Goal: Task Accomplishment & Management: Use online tool/utility

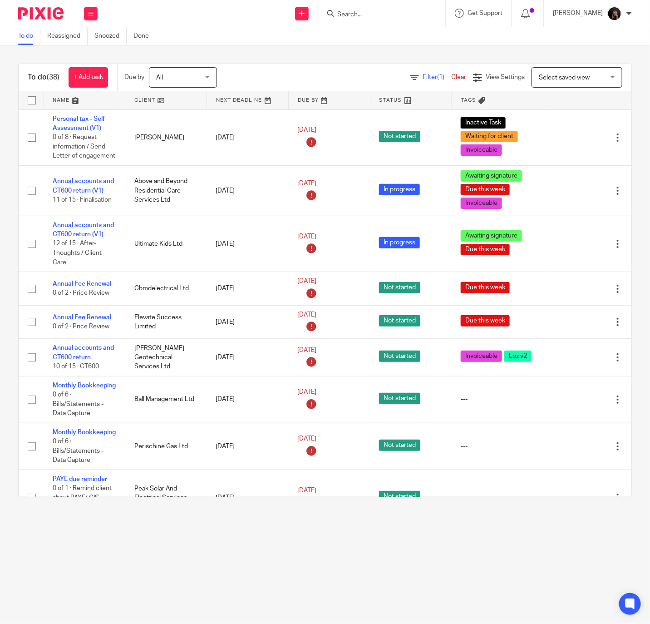
click at [55, 11] on img at bounding box center [40, 13] width 45 height 12
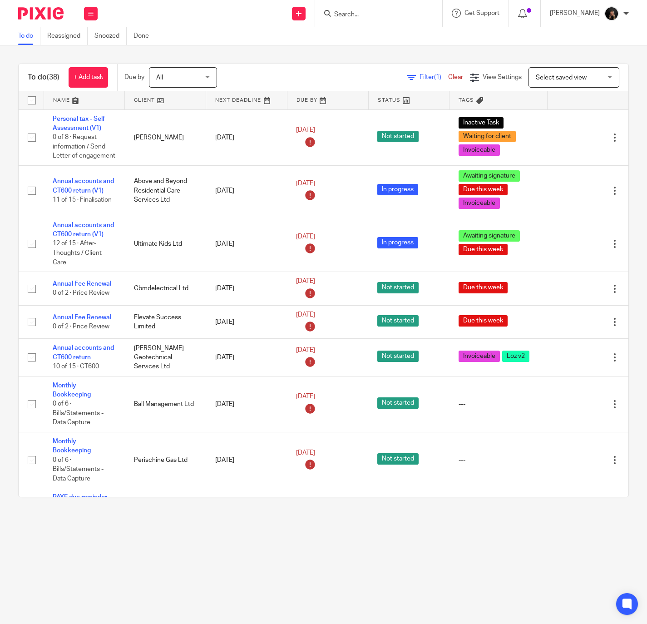
click at [51, 15] on img at bounding box center [40, 13] width 45 height 12
click at [338, 537] on main "To do Reassigned Snoozed Done To do (38) + Add task Due by All All Today Tomorr…" at bounding box center [323, 312] width 647 height 624
click at [70, 97] on link at bounding box center [84, 100] width 81 height 18
click at [377, 11] on input "Search" at bounding box center [374, 15] width 82 height 8
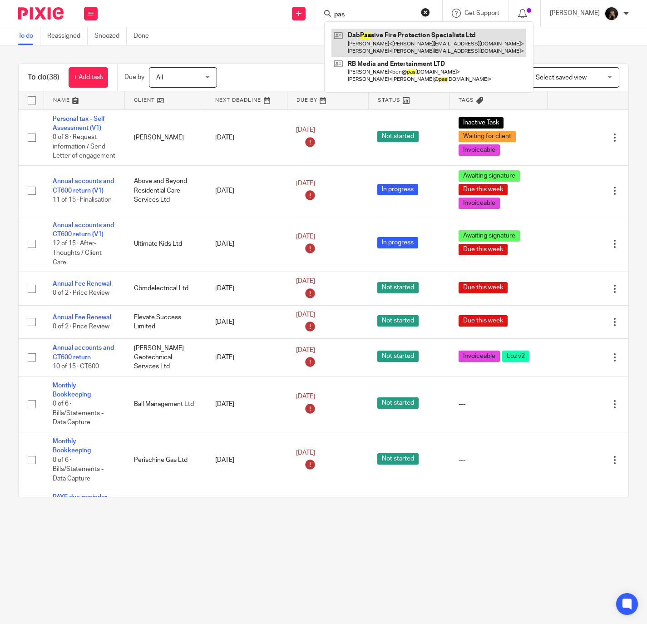
type input "pas"
click at [390, 56] on link at bounding box center [429, 43] width 195 height 28
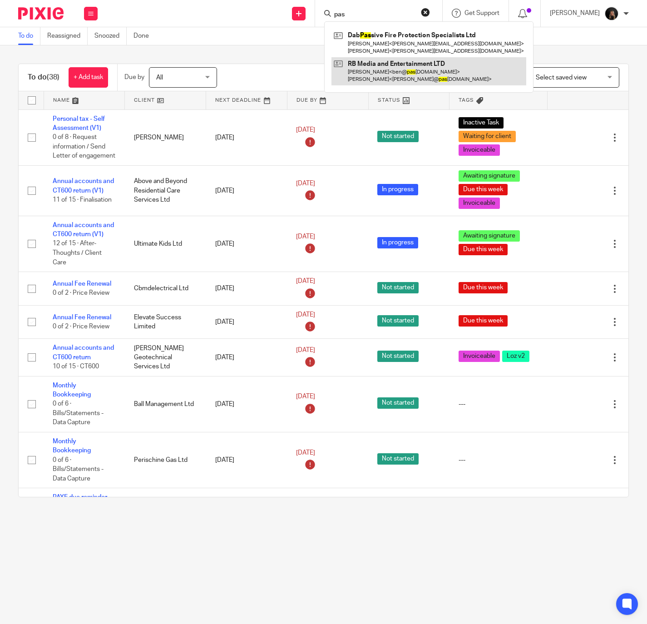
click at [403, 70] on link at bounding box center [429, 71] width 195 height 28
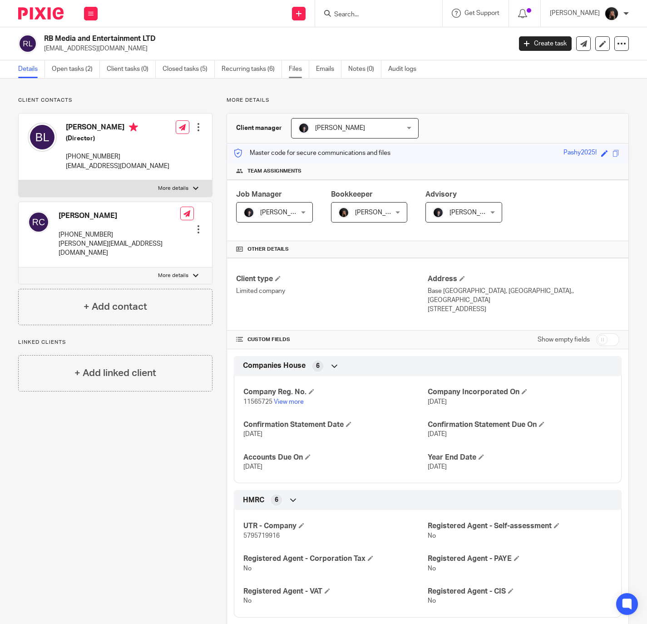
click at [294, 68] on link "Files" at bounding box center [299, 69] width 20 height 18
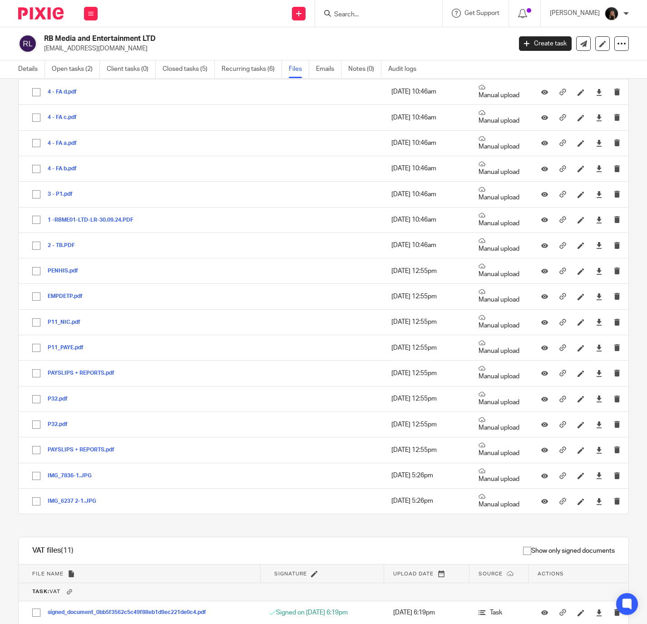
scroll to position [667, 0]
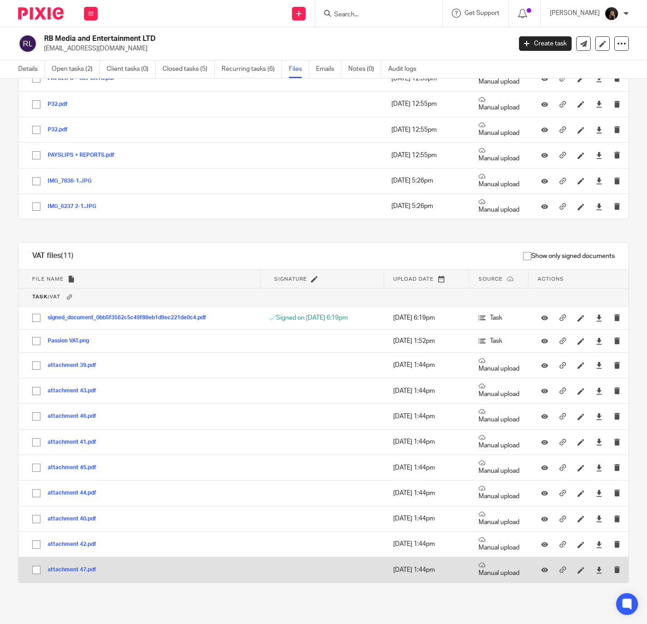
click at [71, 571] on button "attachment 47.pdf" at bounding box center [75, 570] width 55 height 6
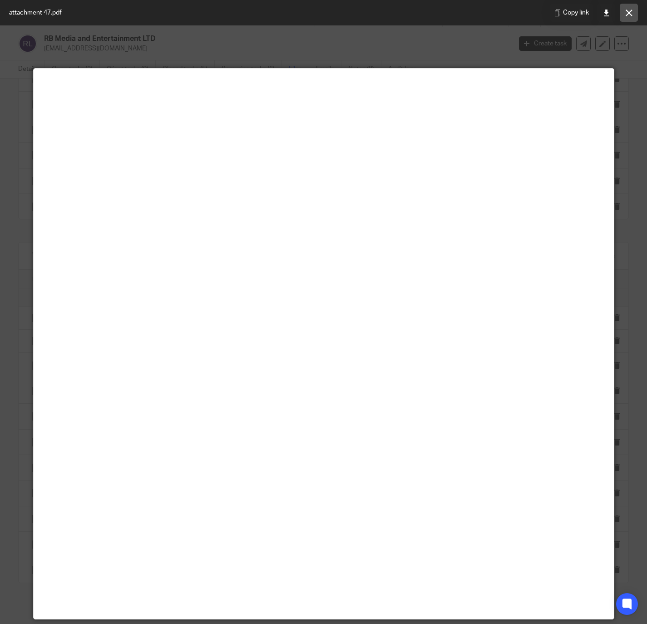
click at [623, 13] on button at bounding box center [629, 13] width 18 height 18
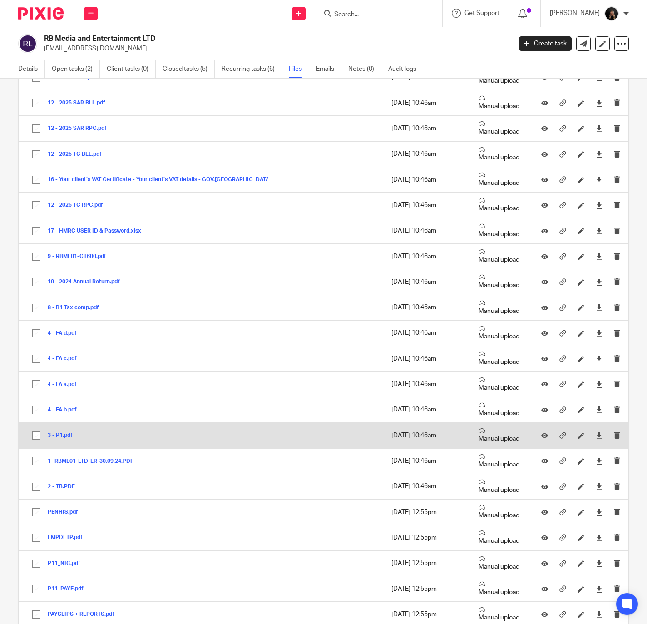
scroll to position [304, 0]
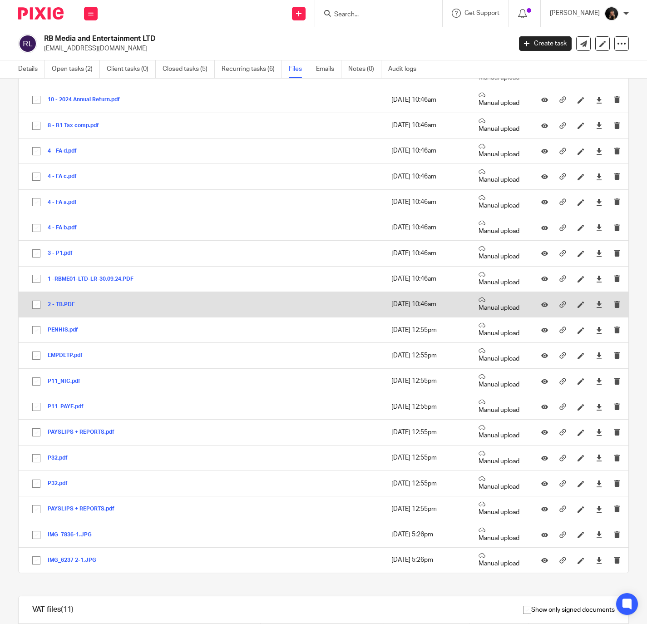
click at [68, 306] on button "2 - TB.PDF" at bounding box center [65, 305] width 34 height 6
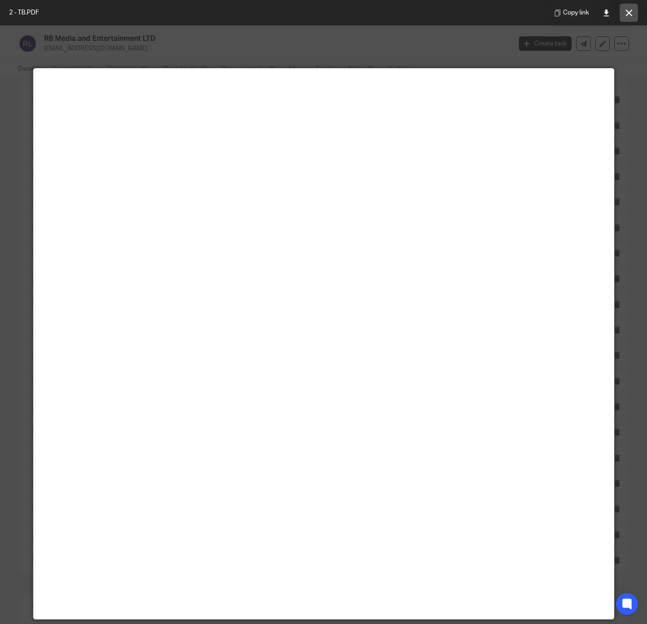
click at [631, 6] on button at bounding box center [629, 13] width 18 height 18
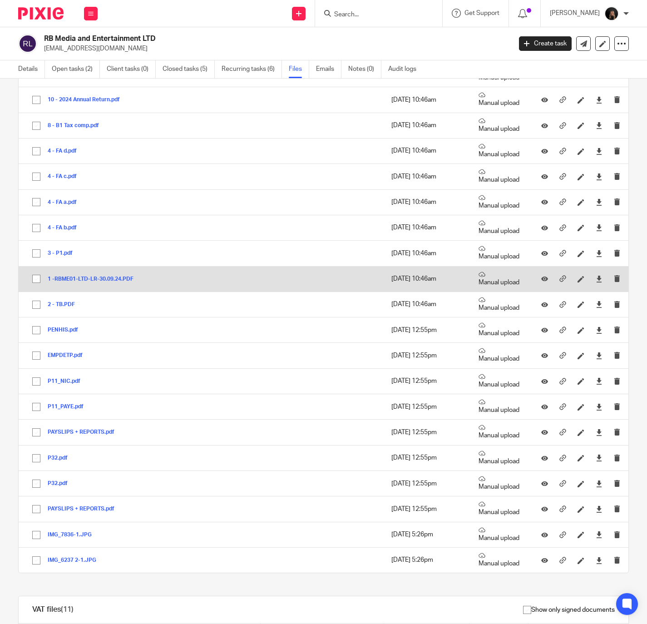
click at [79, 283] on button "1 -RBME01-LTD-LR-30.09.24.PDF" at bounding box center [94, 279] width 93 height 6
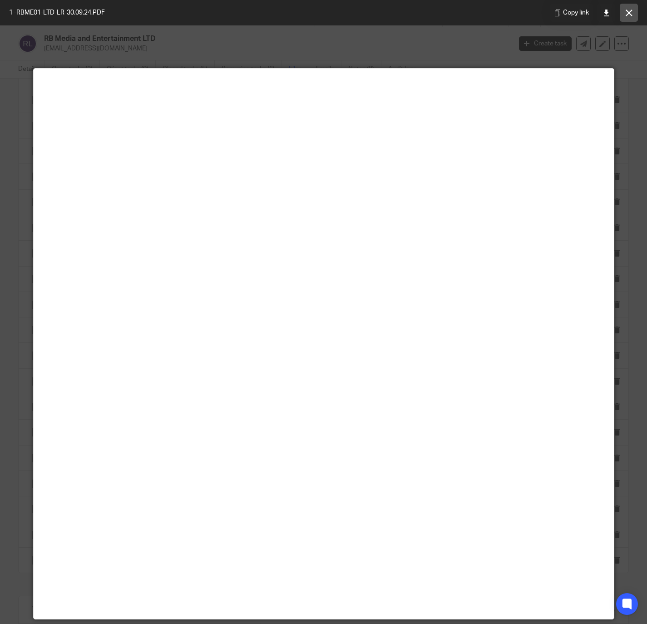
click at [631, 13] on icon at bounding box center [629, 13] width 7 height 7
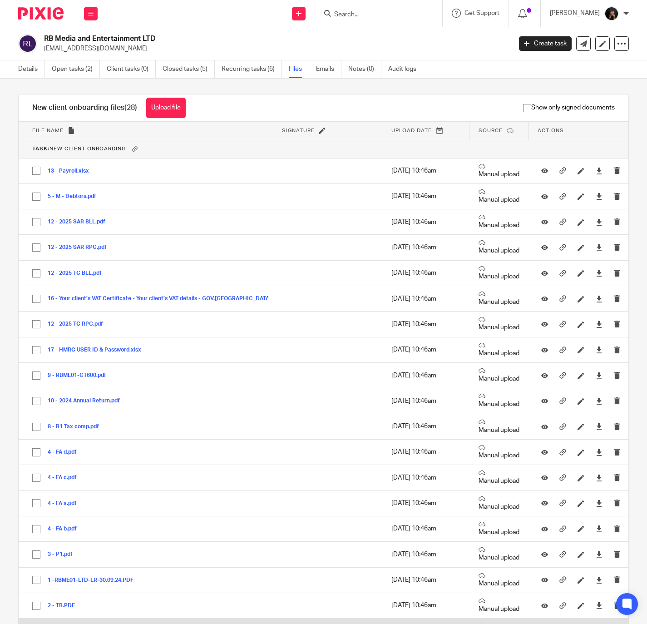
scroll to position [0, 0]
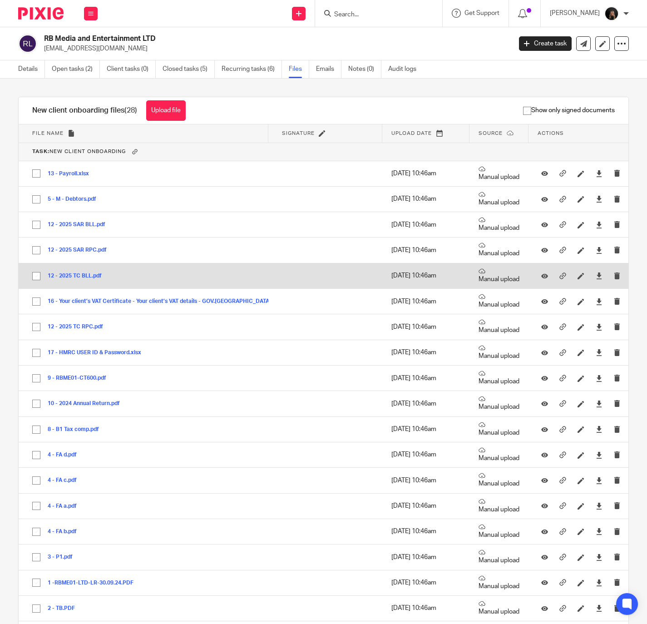
click at [80, 271] on td "12 - 2025 TC BLL.pdf 12 - 2025 TC BLL Save" at bounding box center [144, 275] width 250 height 25
click at [78, 274] on button "12 - 2025 TC BLL.pdf" at bounding box center [78, 276] width 61 height 6
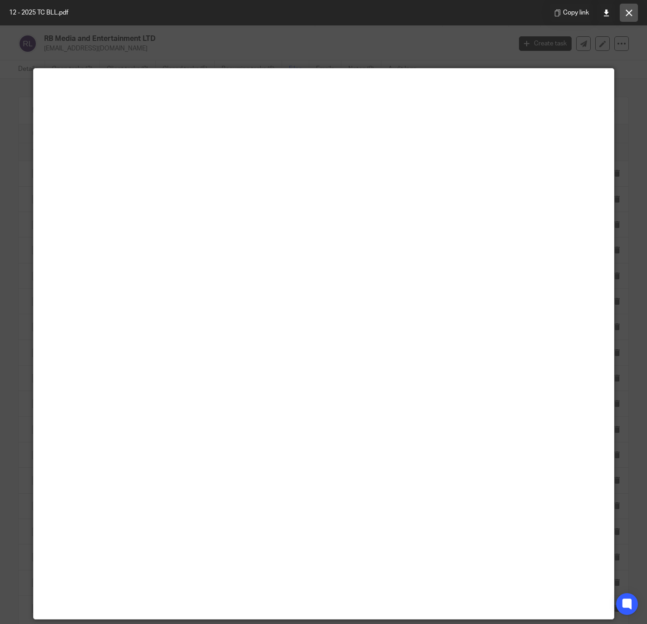
click at [625, 7] on button at bounding box center [629, 13] width 18 height 18
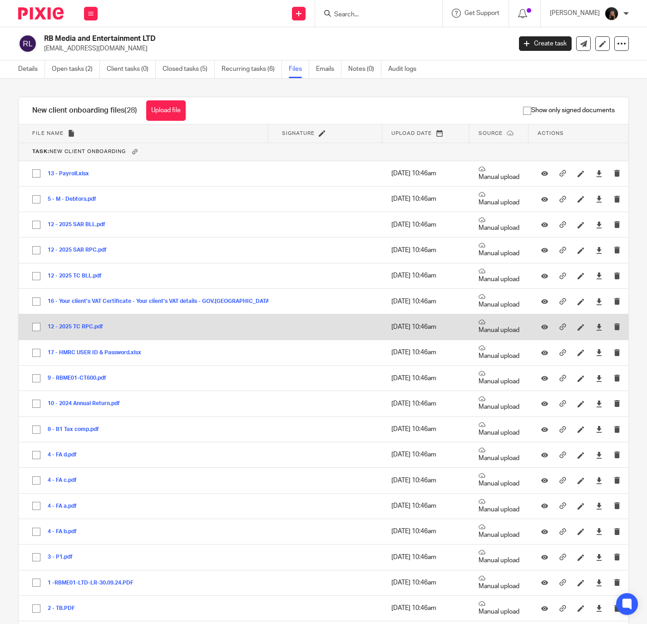
click at [74, 327] on button "12 - 2025 TC RPC.pdf" at bounding box center [79, 327] width 62 height 6
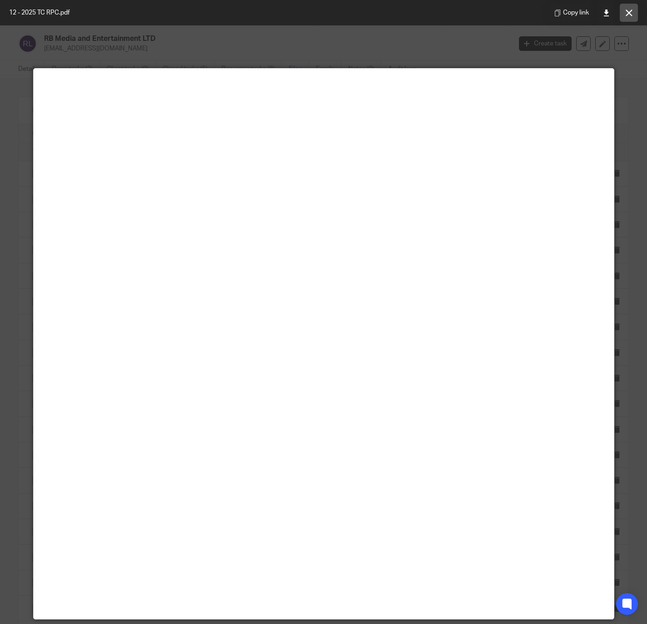
click at [623, 12] on button at bounding box center [629, 13] width 18 height 18
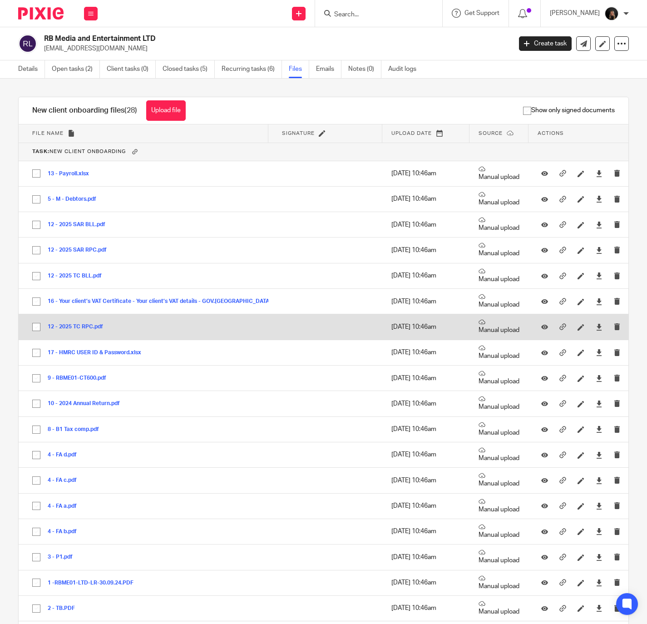
click at [75, 323] on td "12 - 2025 TC RPC.pdf 12 - 2025 TC RPC Save" at bounding box center [144, 326] width 250 height 25
click at [70, 327] on button "12 - 2025 TC RPC.pdf" at bounding box center [79, 327] width 62 height 6
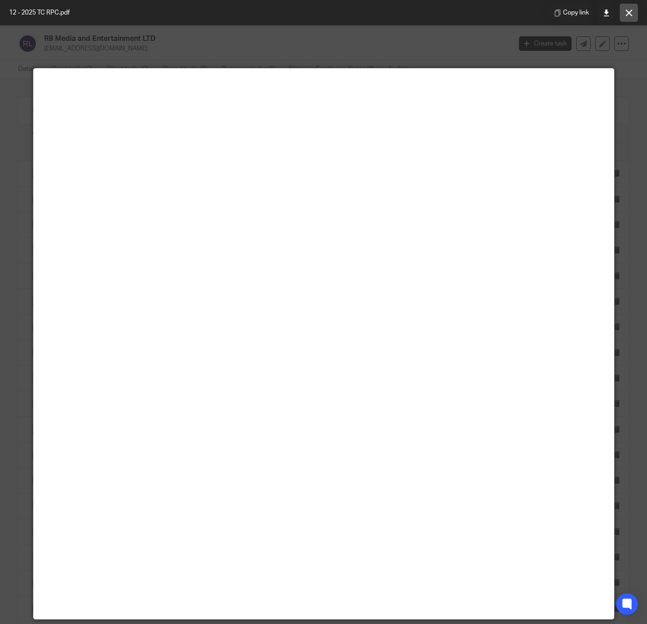
click at [624, 11] on button at bounding box center [629, 13] width 18 height 18
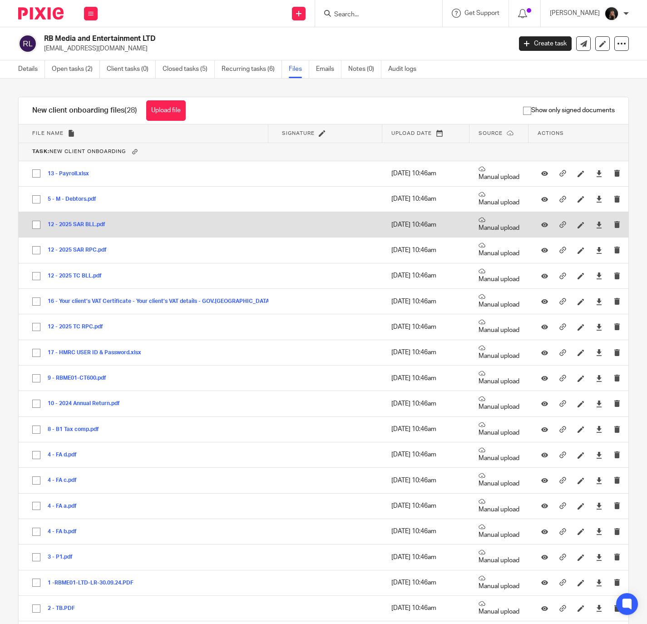
click at [79, 224] on button "12 - 2025 SAR BLL.pdf" at bounding box center [80, 225] width 65 height 6
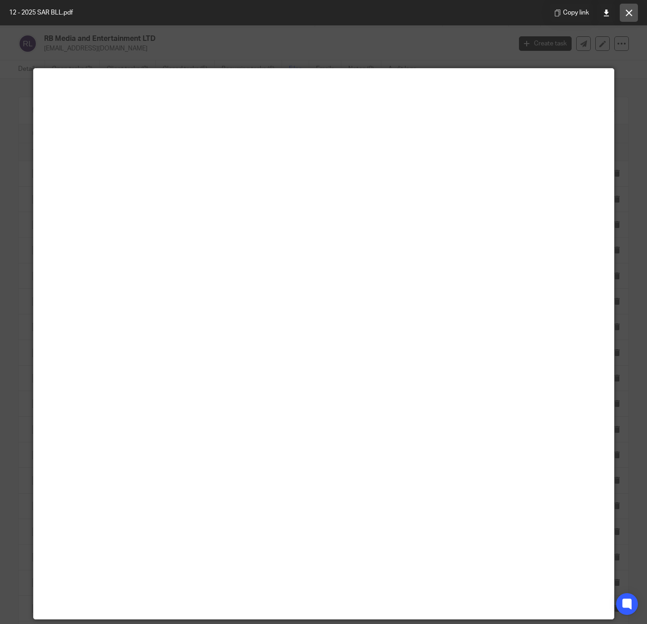
click at [626, 14] on icon at bounding box center [629, 13] width 7 height 7
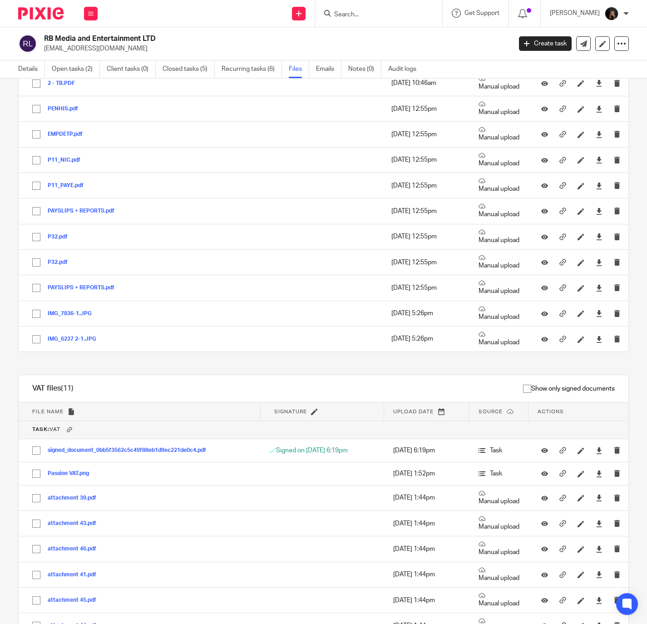
scroll to position [545, 0]
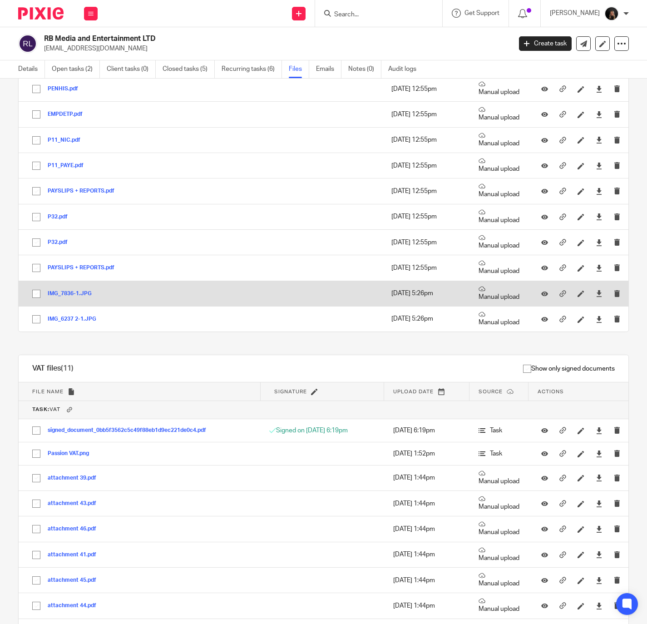
click at [71, 297] on button "IMG_7836-1.JPG" at bounding box center [73, 294] width 51 height 6
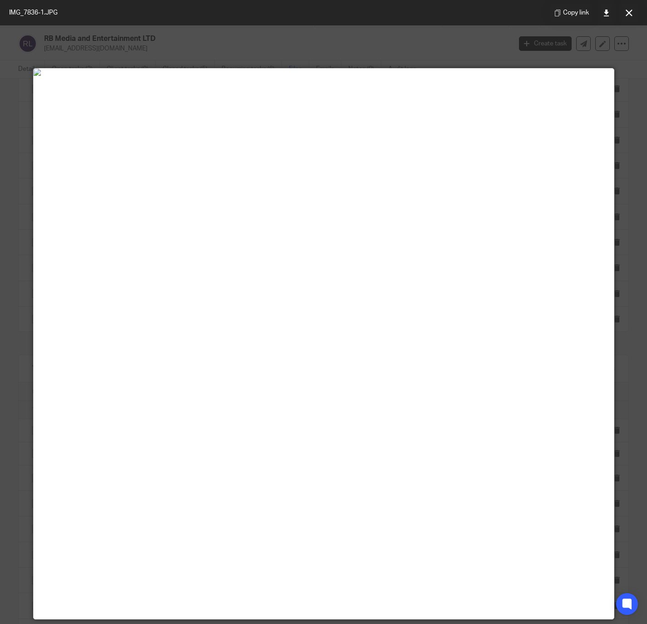
click at [634, 342] on div at bounding box center [323, 312] width 647 height 624
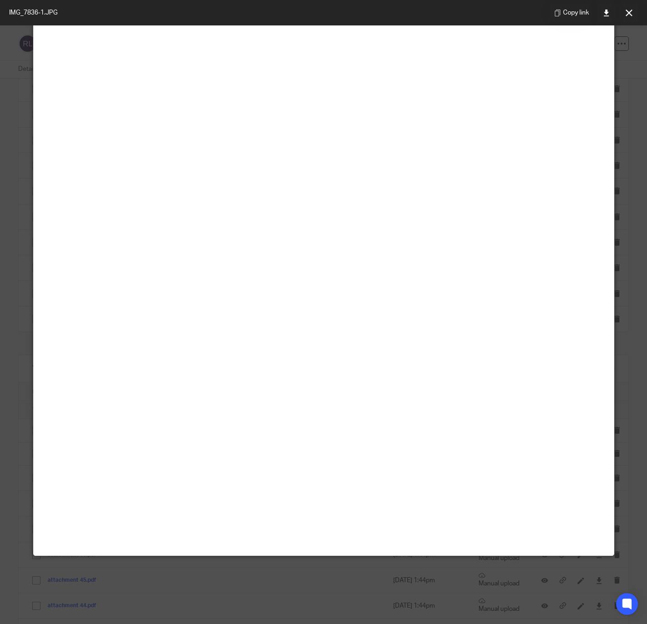
scroll to position [182, 0]
click at [623, 19] on button at bounding box center [629, 13] width 18 height 18
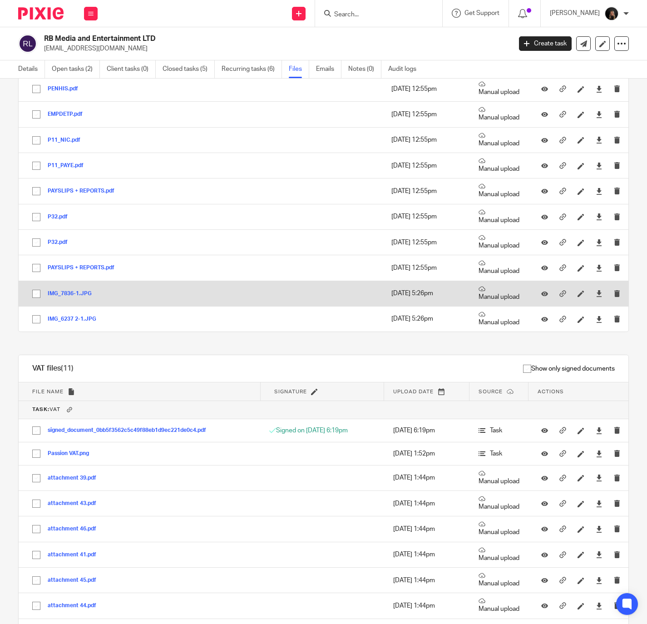
click at [59, 297] on button "IMG_7836-1.JPG" at bounding box center [73, 294] width 51 height 6
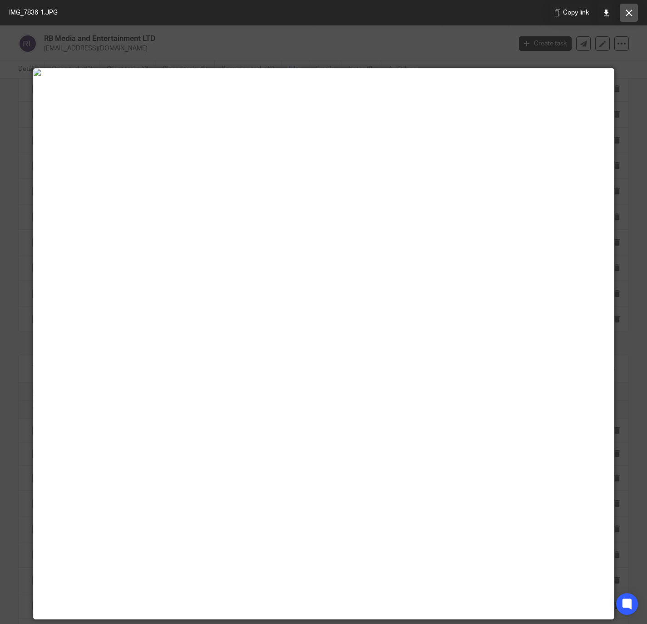
click at [620, 19] on button at bounding box center [629, 13] width 18 height 18
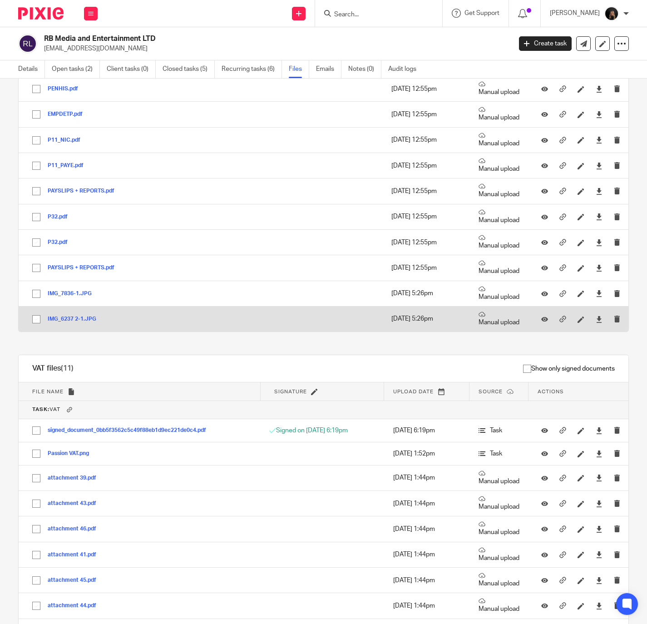
click at [78, 323] on button "IMG_6237 2-1.JPG" at bounding box center [75, 319] width 55 height 6
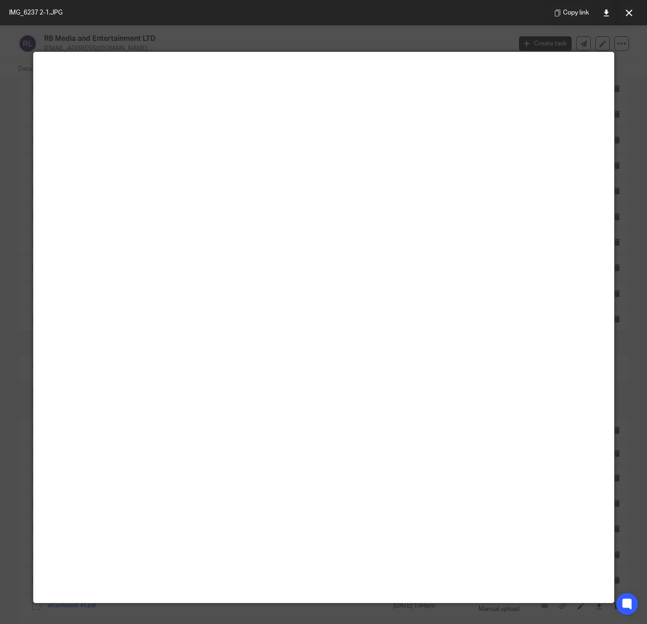
scroll to position [0, 0]
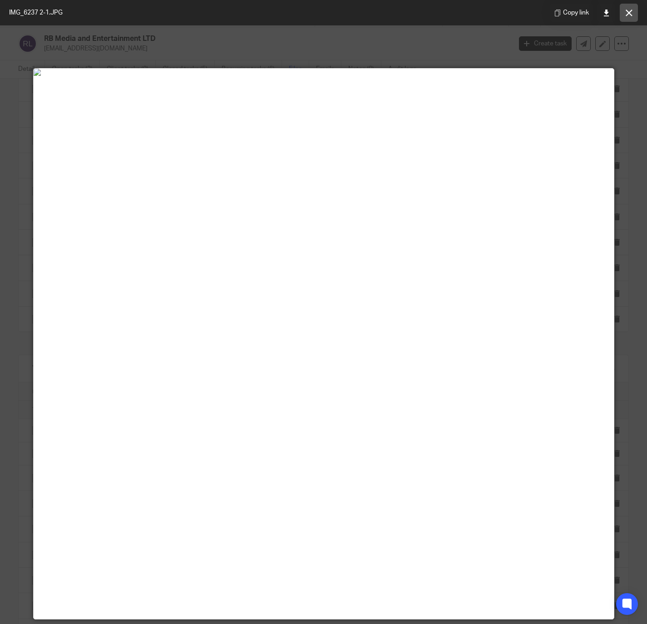
click at [635, 11] on button at bounding box center [629, 13] width 18 height 18
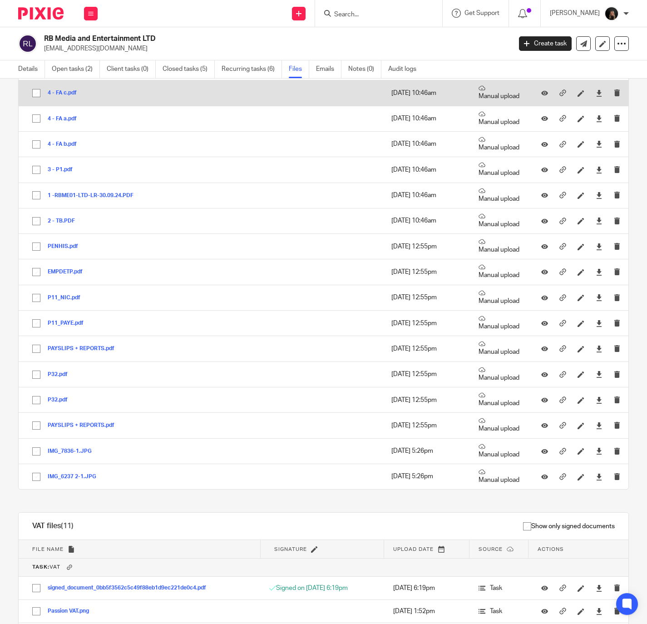
scroll to position [363, 0]
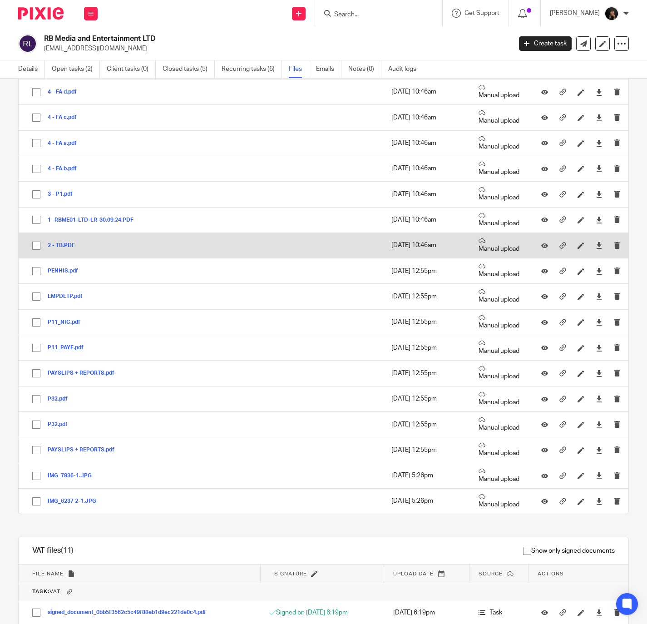
click at [59, 247] on button "2 - TB.PDF" at bounding box center [65, 246] width 34 height 6
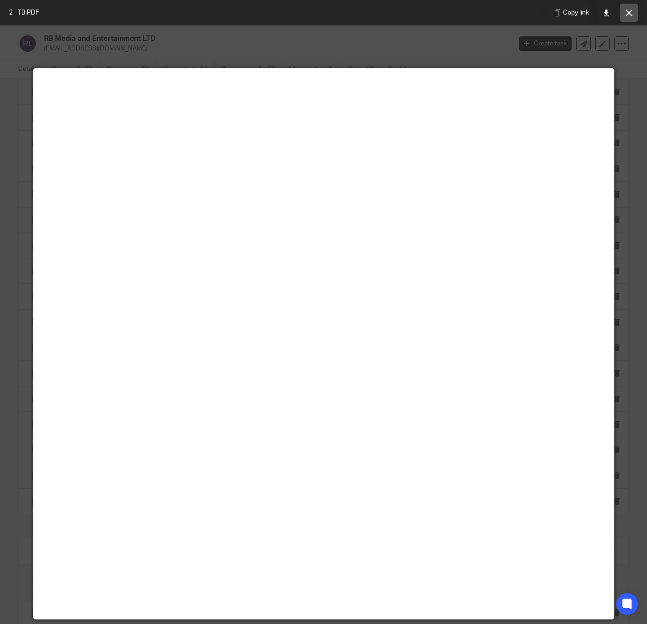
click at [628, 13] on icon at bounding box center [629, 13] width 7 height 7
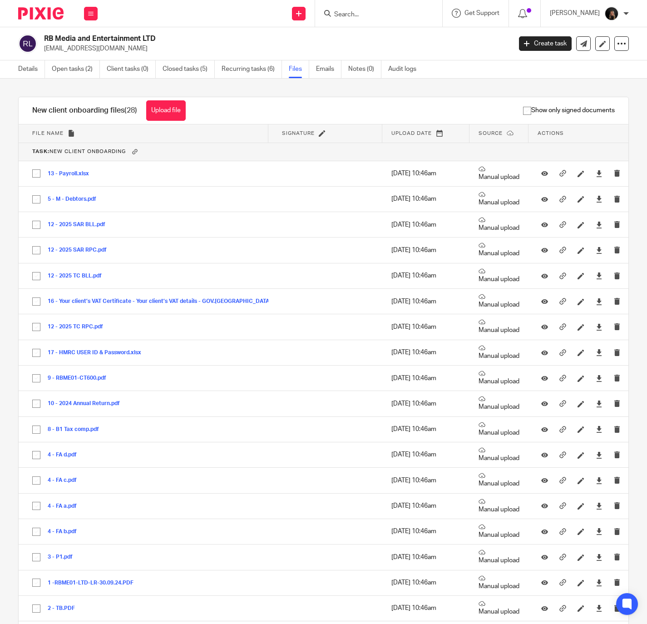
click at [70, 49] on p "[EMAIL_ADDRESS][DOMAIN_NAME]" at bounding box center [275, 48] width 462 height 9
click at [74, 66] on link "Open tasks (2)" at bounding box center [76, 69] width 48 height 18
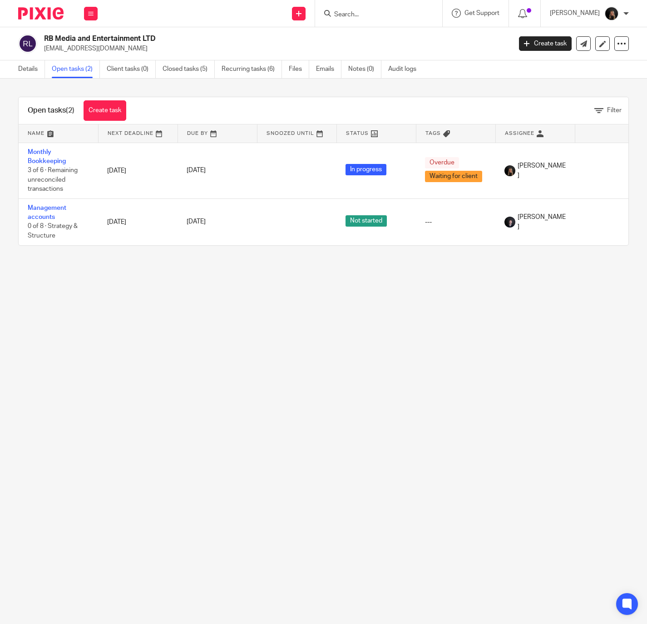
click at [33, 17] on img at bounding box center [40, 13] width 45 height 12
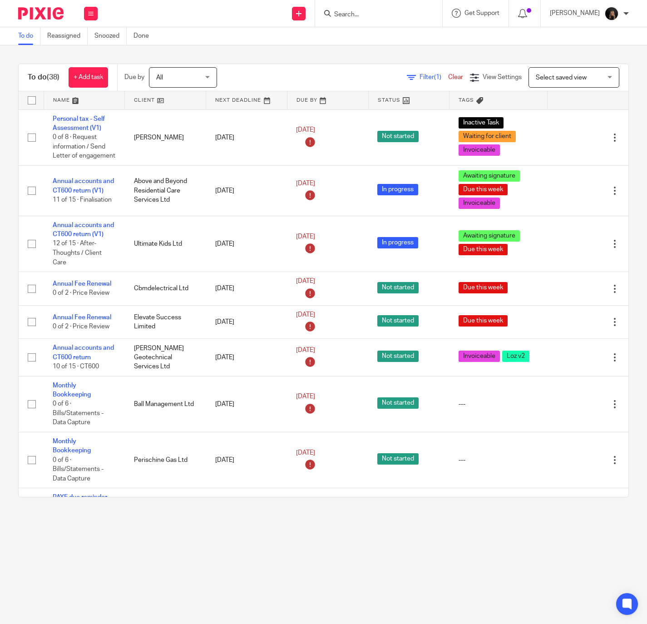
click at [58, 12] on img at bounding box center [40, 13] width 45 height 12
